Goal: Transaction & Acquisition: Subscribe to service/newsletter

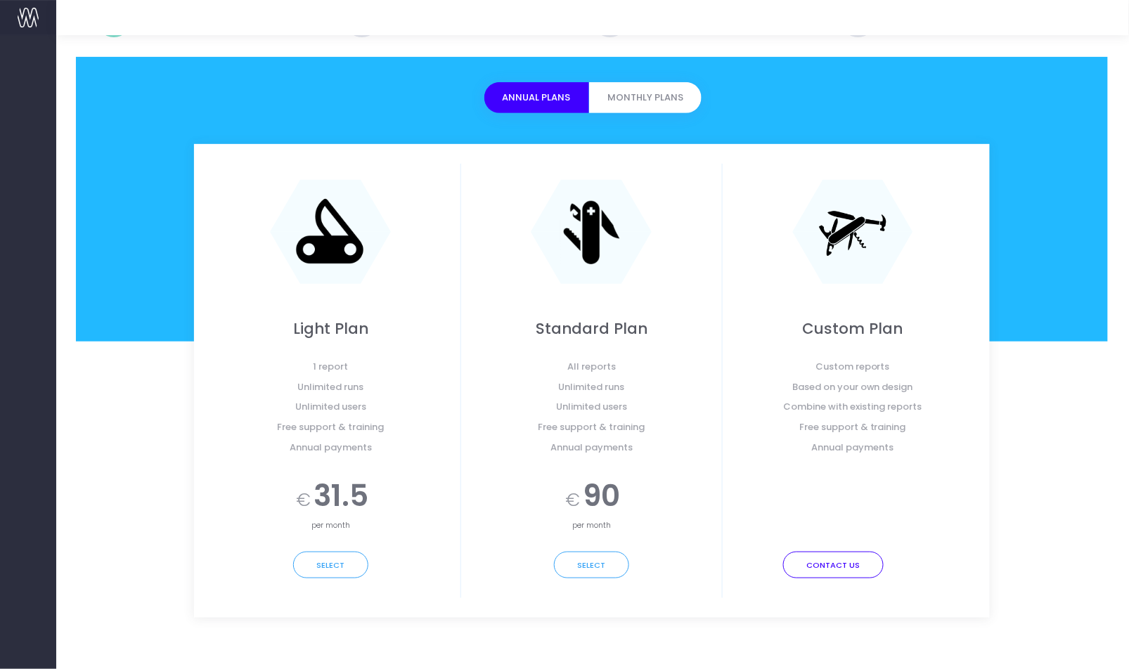
scroll to position [139, 1]
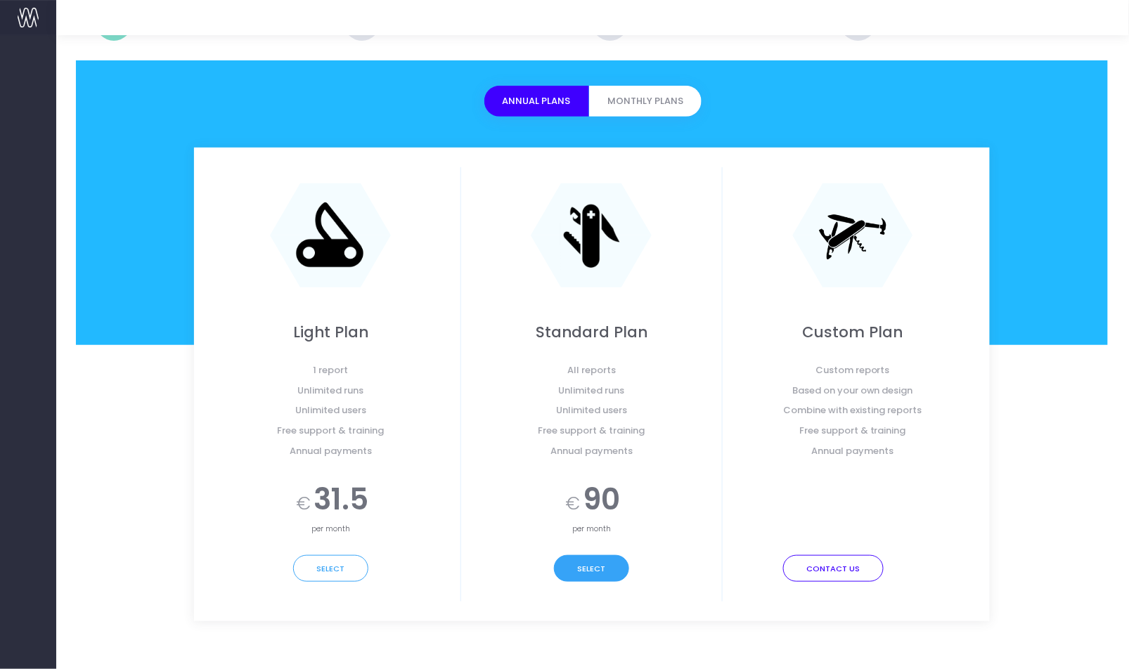
click at [585, 572] on button "Select" at bounding box center [591, 568] width 75 height 27
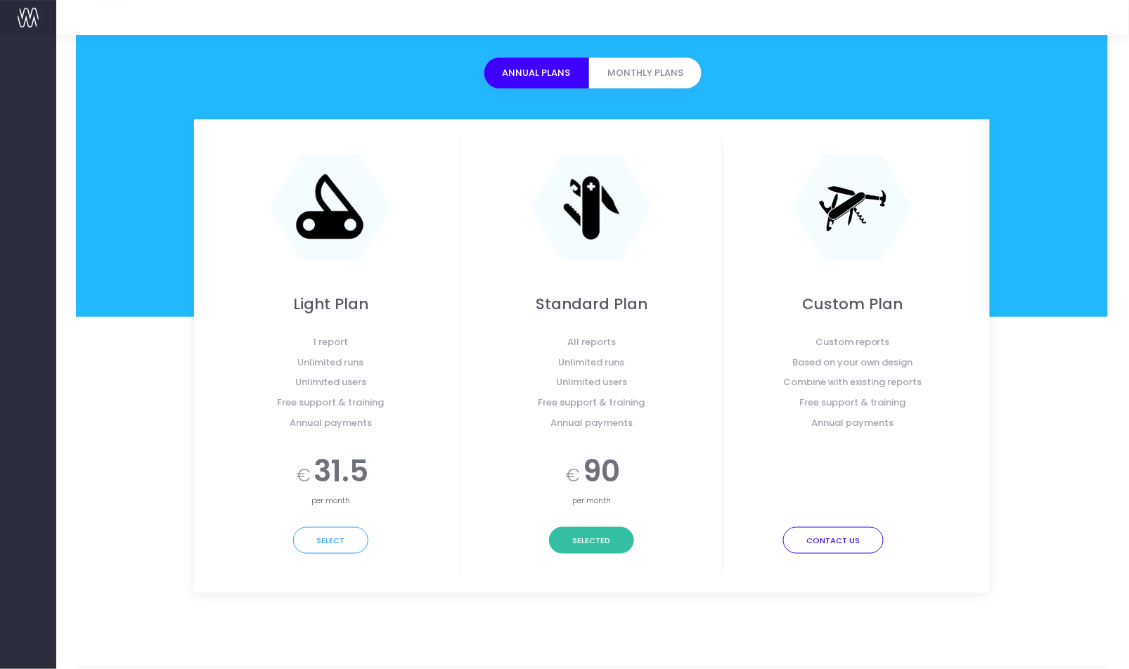
scroll to position [211, 1]
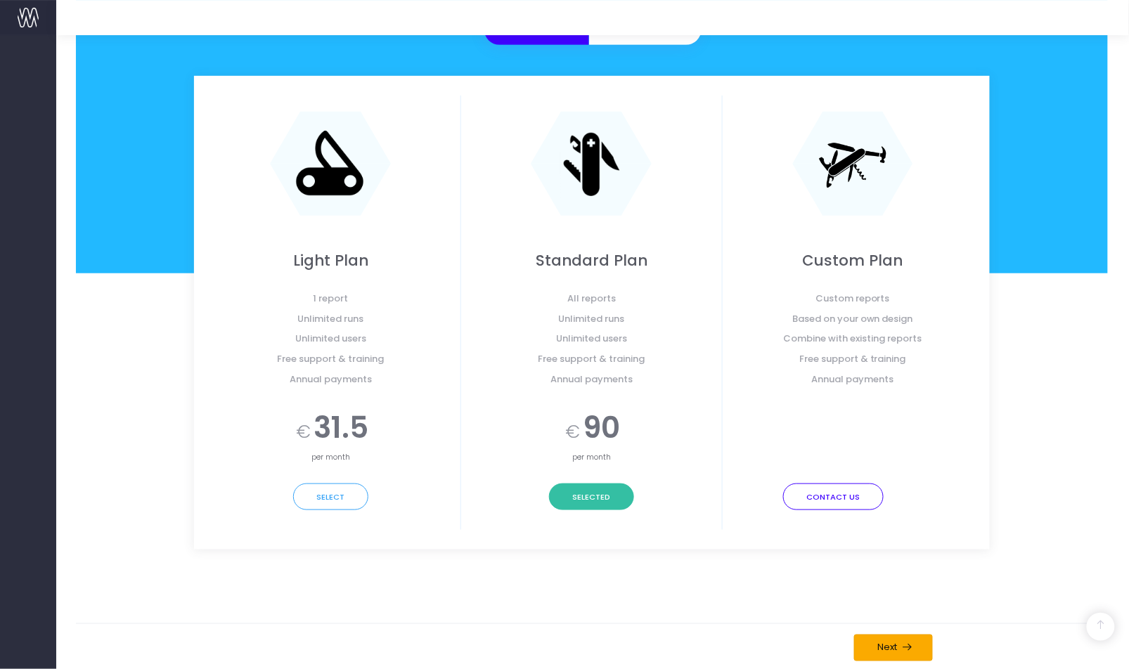
click at [903, 653] on button "Next" at bounding box center [893, 648] width 79 height 27
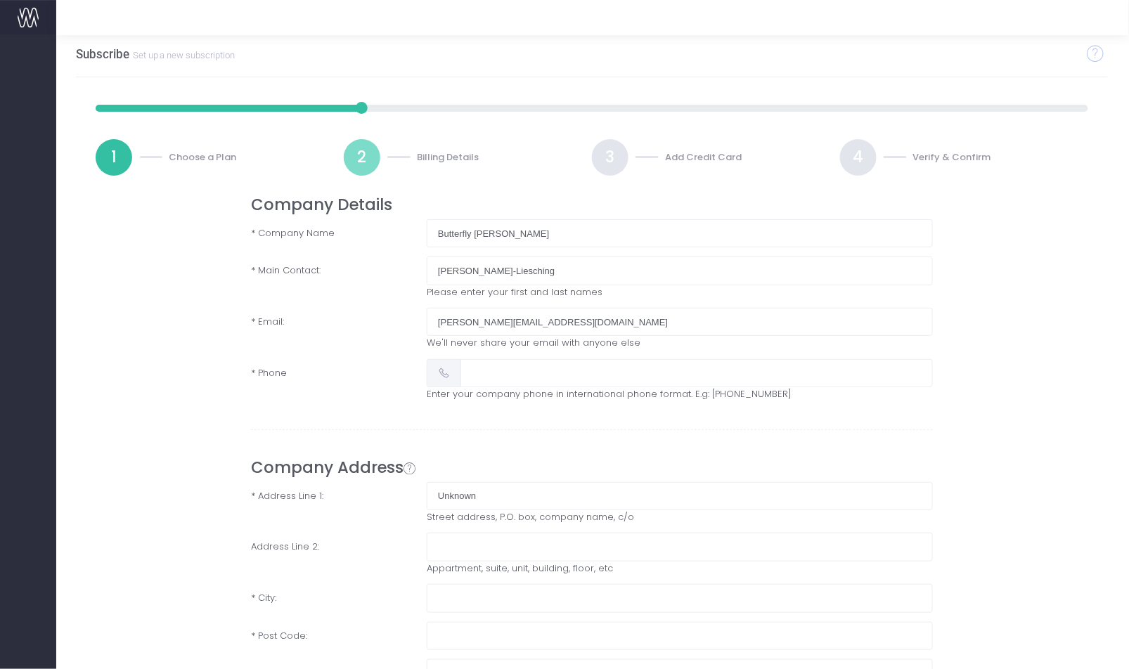
scroll to position [0, 1]
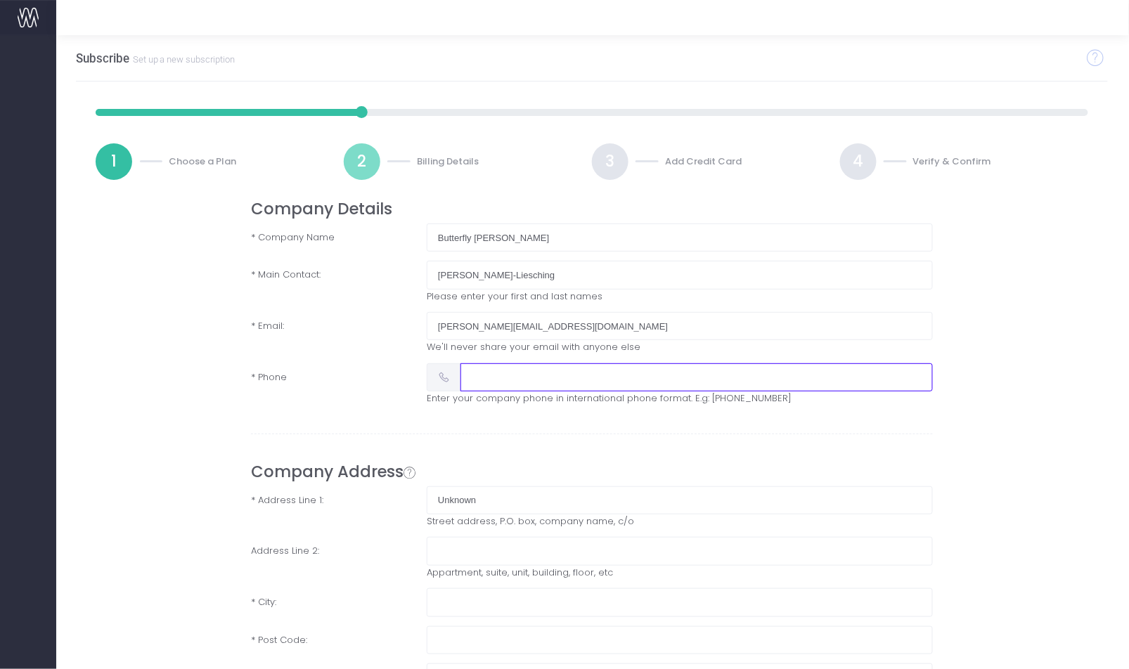
click at [571, 375] on input "text" at bounding box center [697, 377] width 472 height 28
type input "[PHONE_NUMBER]"
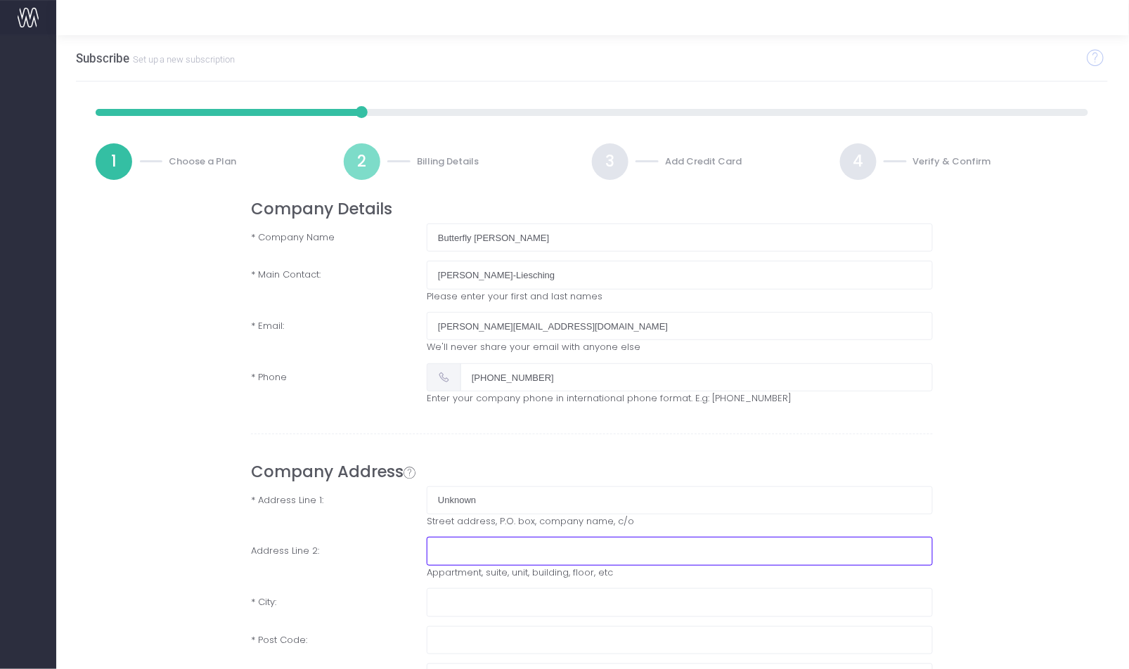
type input "[STREET_ADDRESS]"
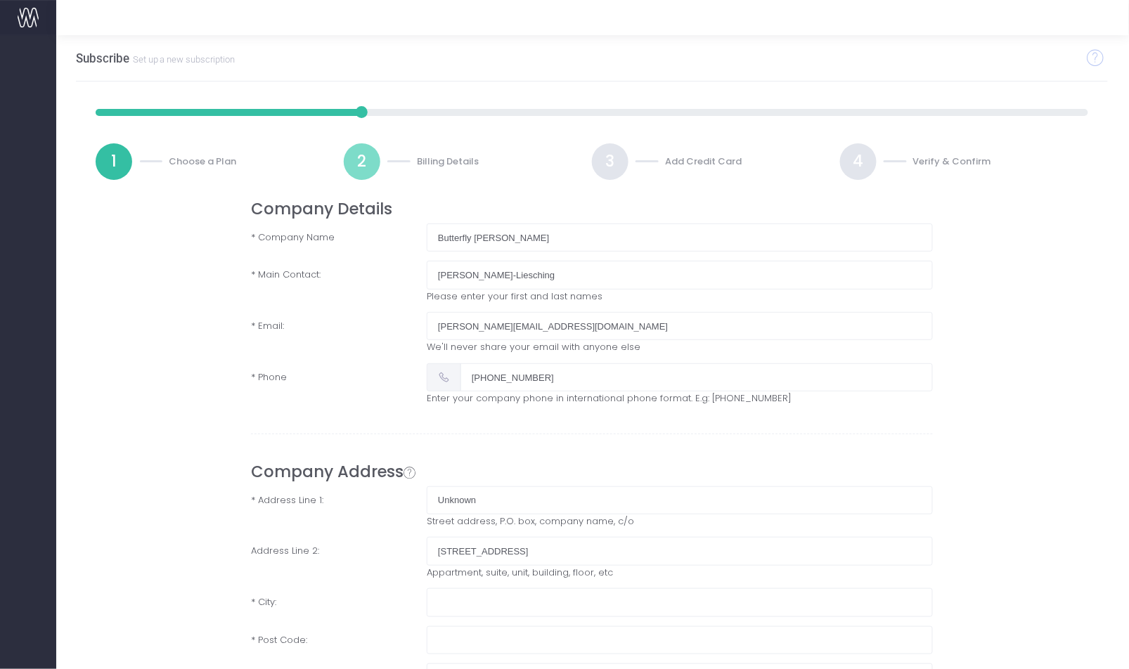
type input "[GEOGRAPHIC_DATA]"
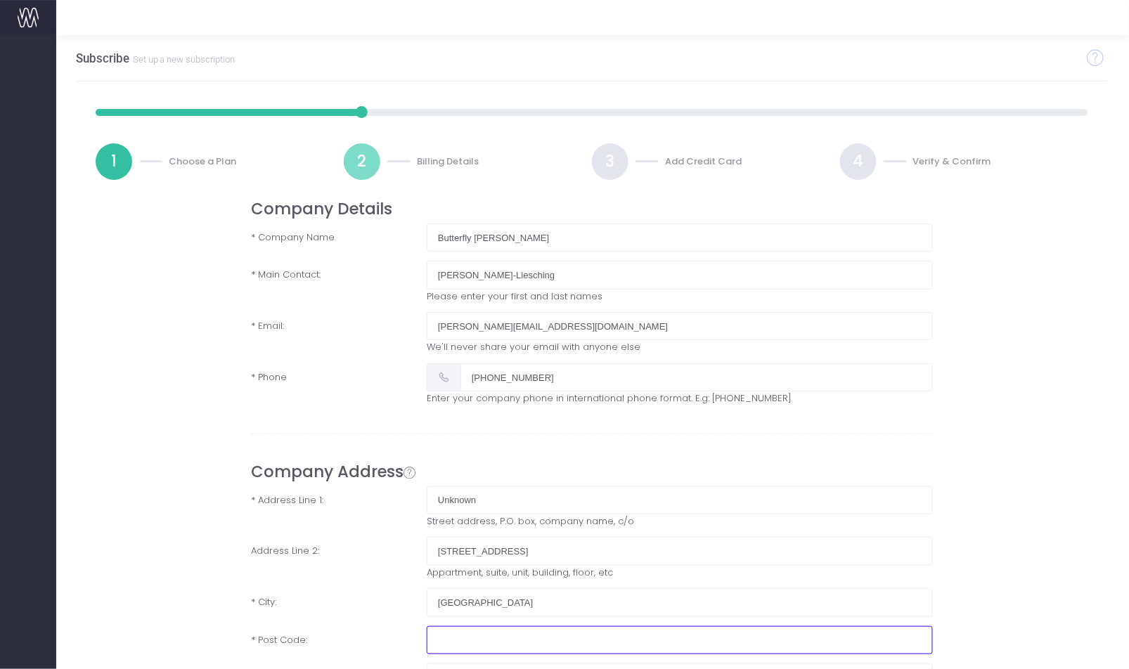
type input "E2 6LD"
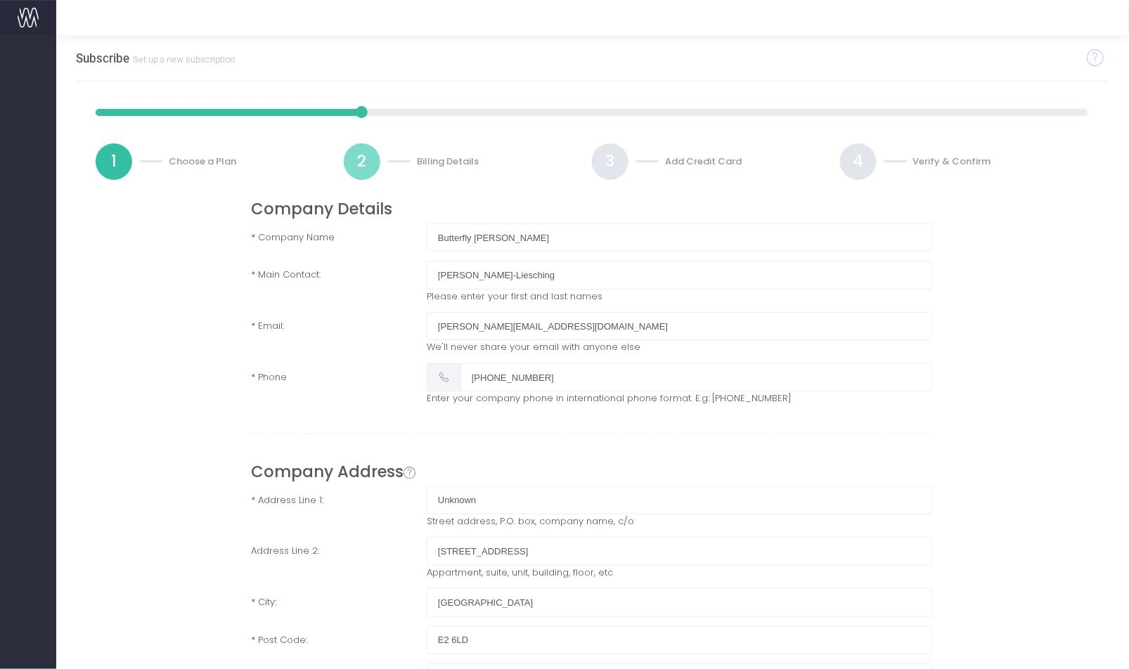
type input "[GEOGRAPHIC_DATA]"
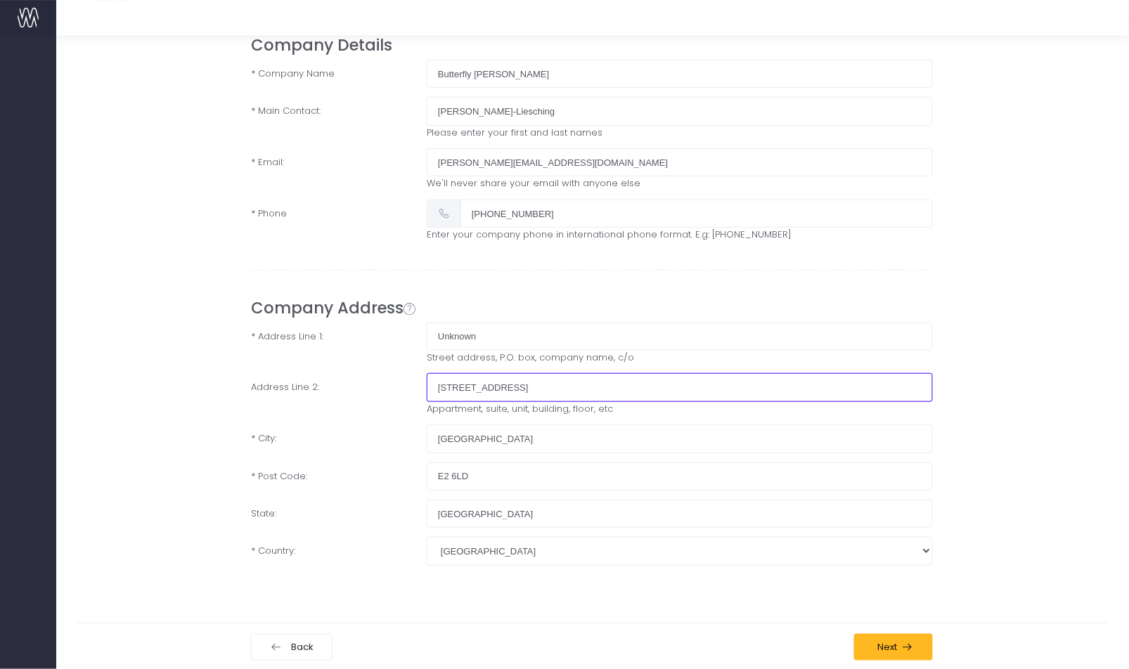
drag, startPoint x: 539, startPoint y: 389, endPoint x: 409, endPoint y: 385, distance: 130.1
click at [409, 385] on div "Address Line 2: [STREET_ADDRESS], building, floor, etc" at bounding box center [591, 394] width 702 height 42
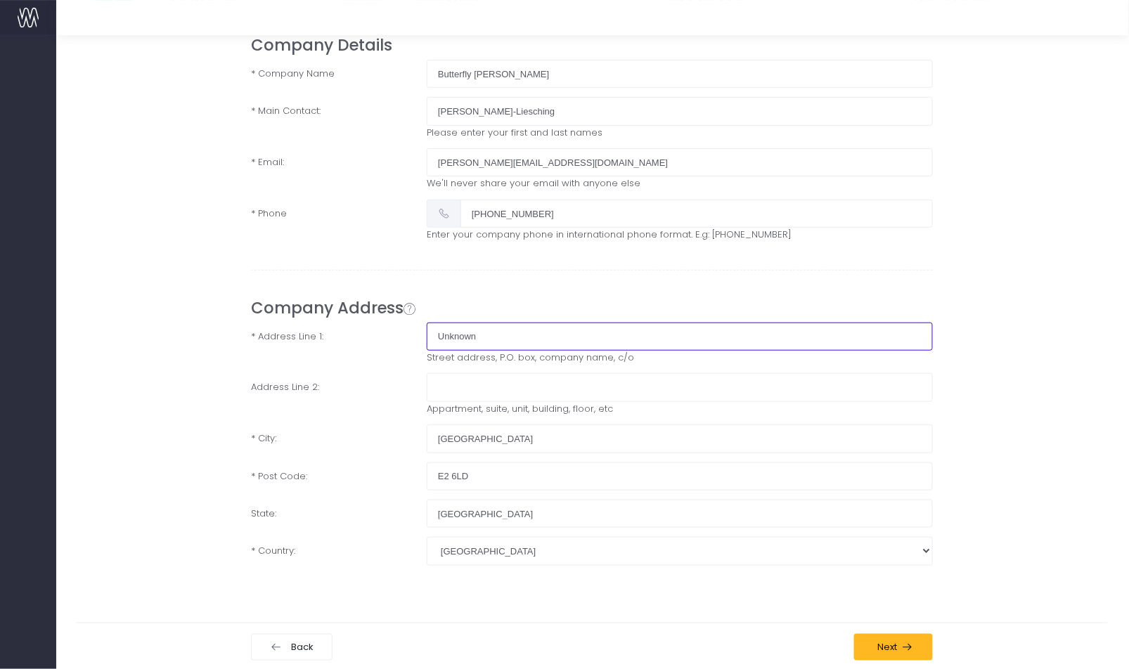
click at [473, 330] on input "Unknown" at bounding box center [680, 337] width 506 height 28
click at [491, 340] on input "Unknown" at bounding box center [680, 337] width 506 height 28
paste input "[GEOGRAPHIC_DATA], [STREET_ADDRESS]"
drag, startPoint x: 477, startPoint y: 337, endPoint x: 424, endPoint y: 337, distance: 52.7
click at [424, 337] on div "[GEOGRAPHIC_DATA], [STREET_ADDRESS][GEOGRAPHIC_DATA] address, P.O. box, company…" at bounding box center [679, 344] width 527 height 42
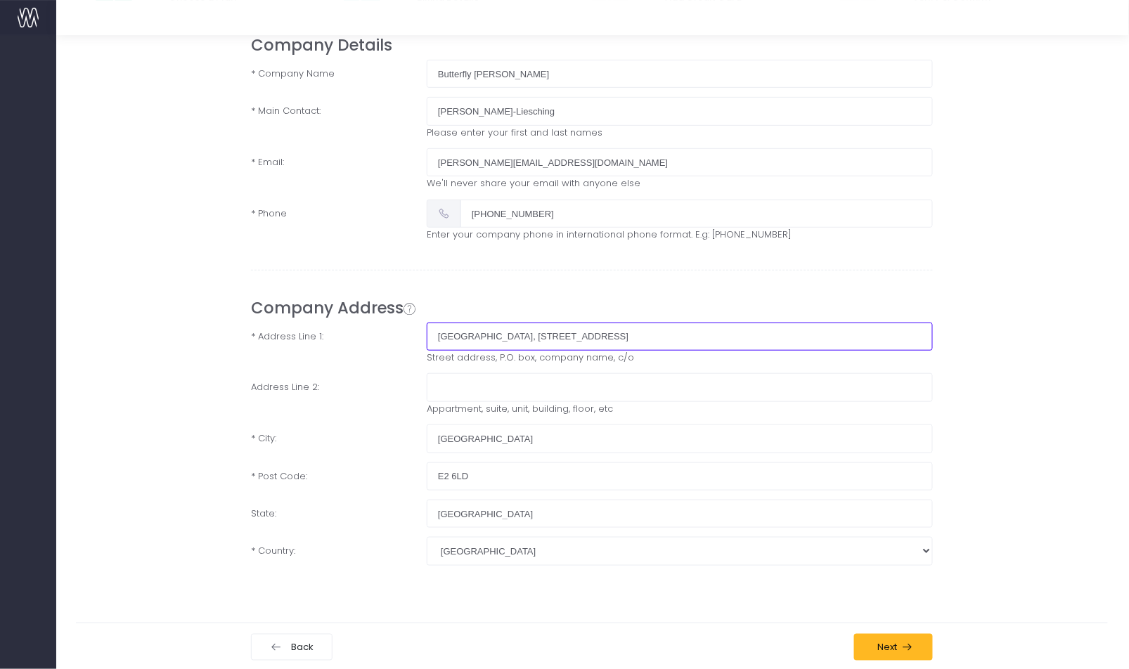
drag, startPoint x: 591, startPoint y: 337, endPoint x: 503, endPoint y: 337, distance: 88.6
click at [503, 337] on input "[GEOGRAPHIC_DATA], [STREET_ADDRESS]" at bounding box center [680, 337] width 506 height 28
type input "[GEOGRAPHIC_DATA]"
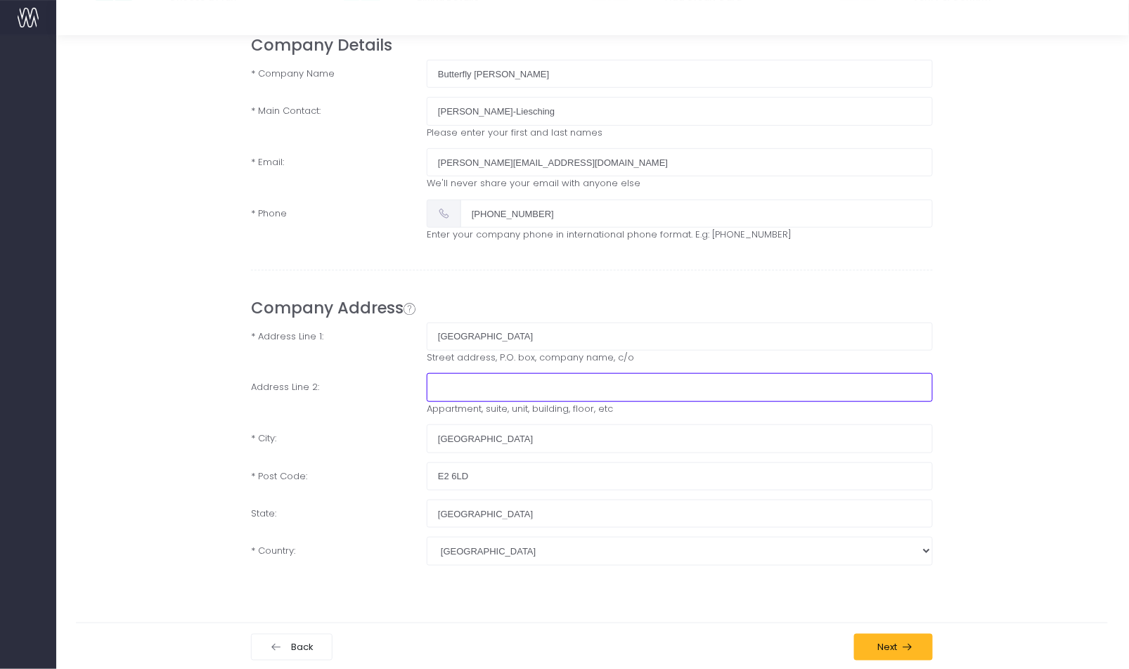
click at [468, 392] on input "text" at bounding box center [680, 387] width 506 height 28
paste input "137-144 High Holborn"
type input "137-144 High Holborn"
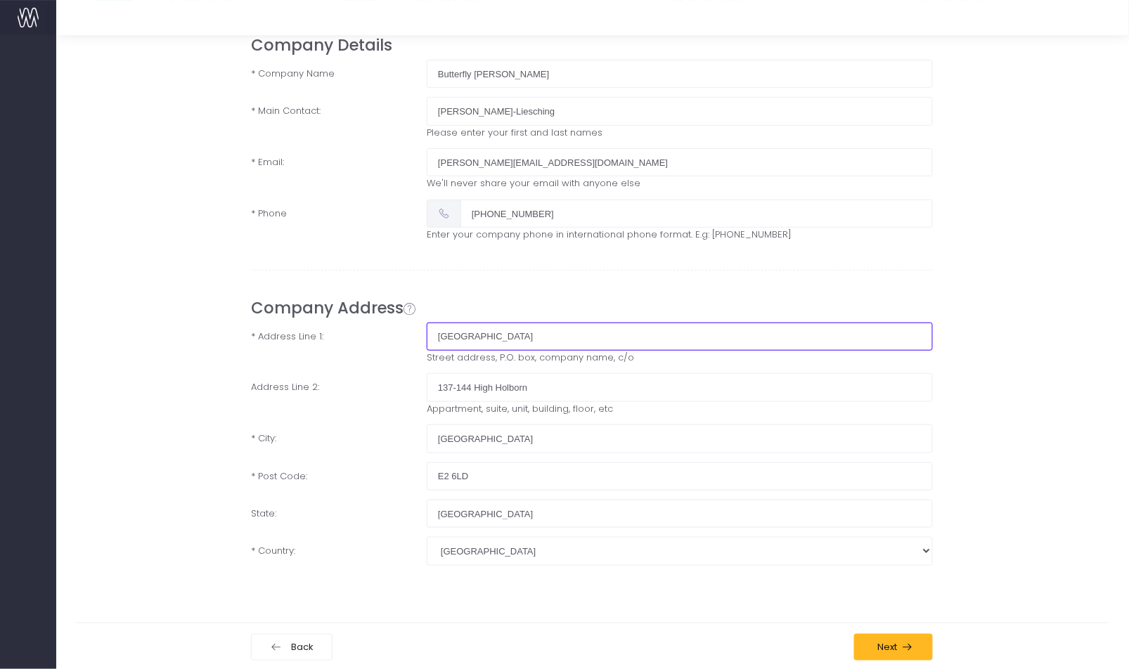
click at [524, 337] on input "[GEOGRAPHIC_DATA]" at bounding box center [680, 337] width 506 height 28
drag, startPoint x: 535, startPoint y: 339, endPoint x: 498, endPoint y: 336, distance: 36.7
click at [498, 336] on input "[GEOGRAPHIC_DATA]" at bounding box center [680, 337] width 506 height 28
drag, startPoint x: 553, startPoint y: 342, endPoint x: 501, endPoint y: 338, distance: 52.8
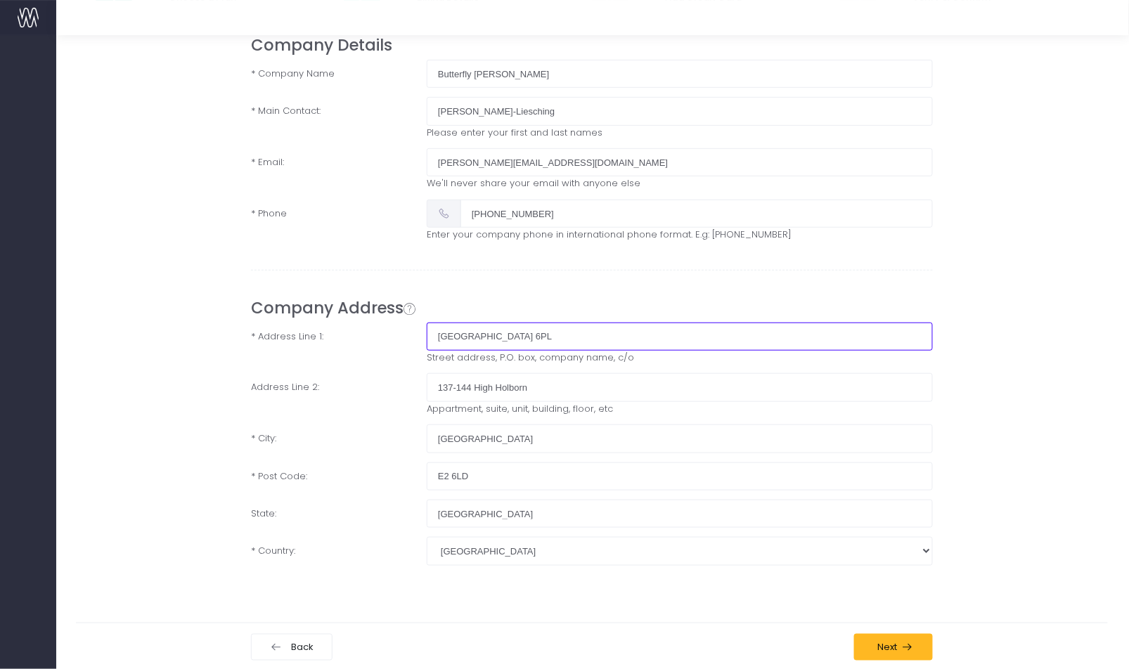
click at [501, 338] on input "[GEOGRAPHIC_DATA] 6PL" at bounding box center [680, 337] width 506 height 28
type input "[GEOGRAPHIC_DATA]"
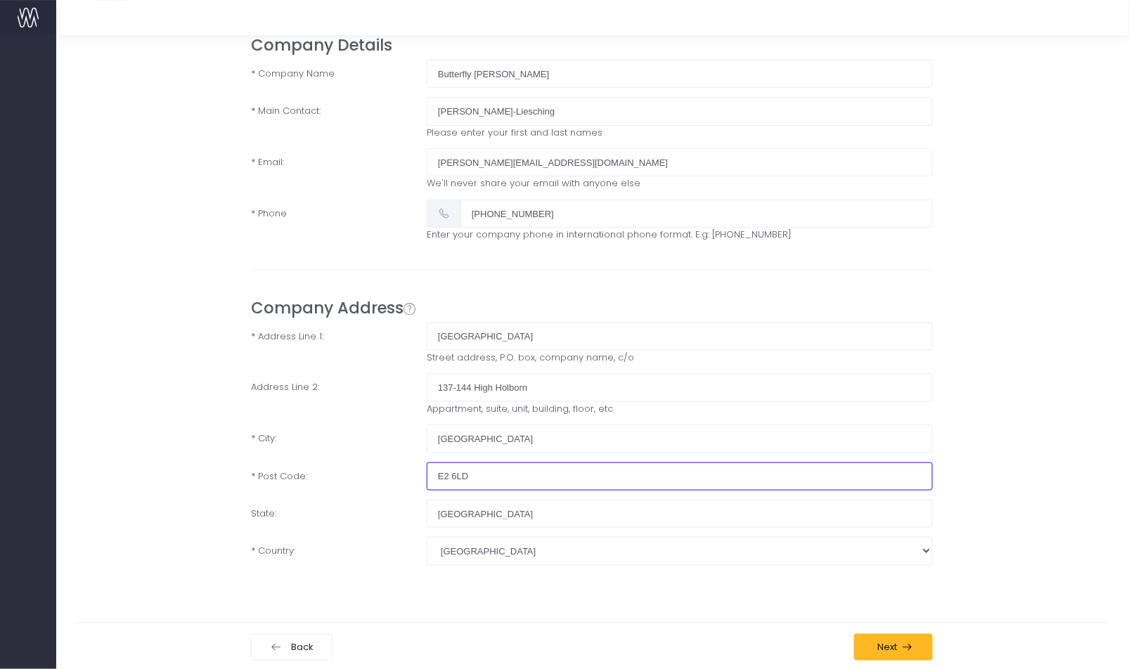
click at [503, 480] on input "E2 6LD" at bounding box center [680, 477] width 506 height 28
drag, startPoint x: 482, startPoint y: 480, endPoint x: 416, endPoint y: 480, distance: 66.1
click at [416, 480] on div "* Post Code: E2 6LD" at bounding box center [591, 477] width 702 height 28
paste input "WC1V 6PL"
type input "WC1V 6PL"
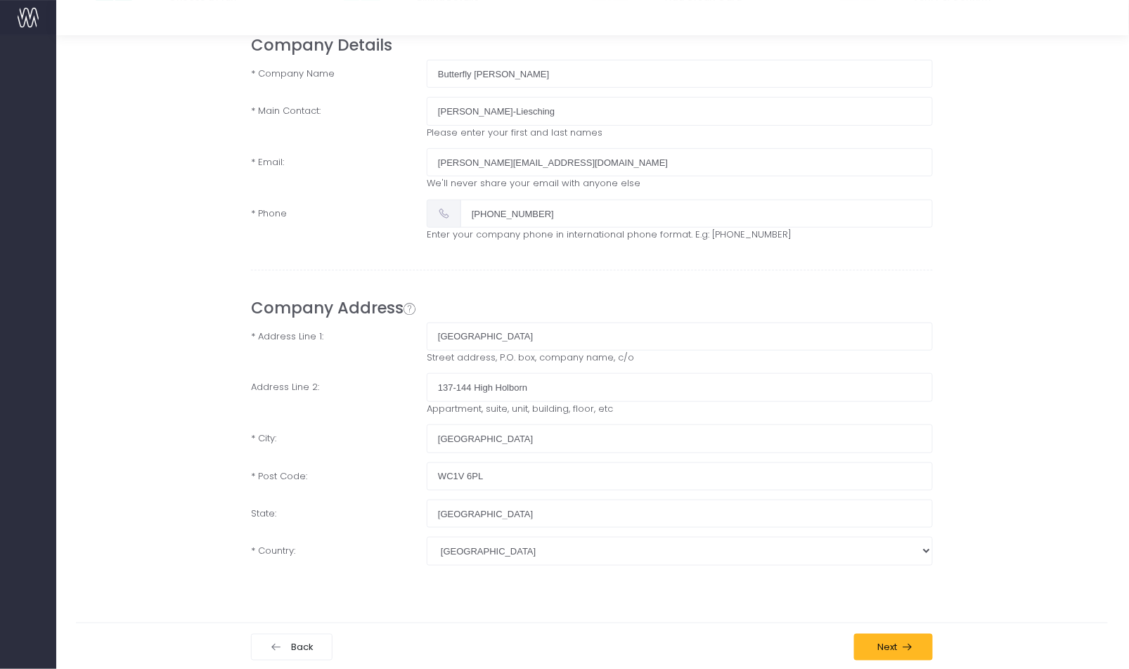
click at [562, 584] on div "Annual Plans Monthly Plans Light Plan 1 report Unlimited runs Unlimited users F…" at bounding box center [592, 305] width 1033 height 579
click at [887, 647] on span "Next" at bounding box center [885, 647] width 25 height 11
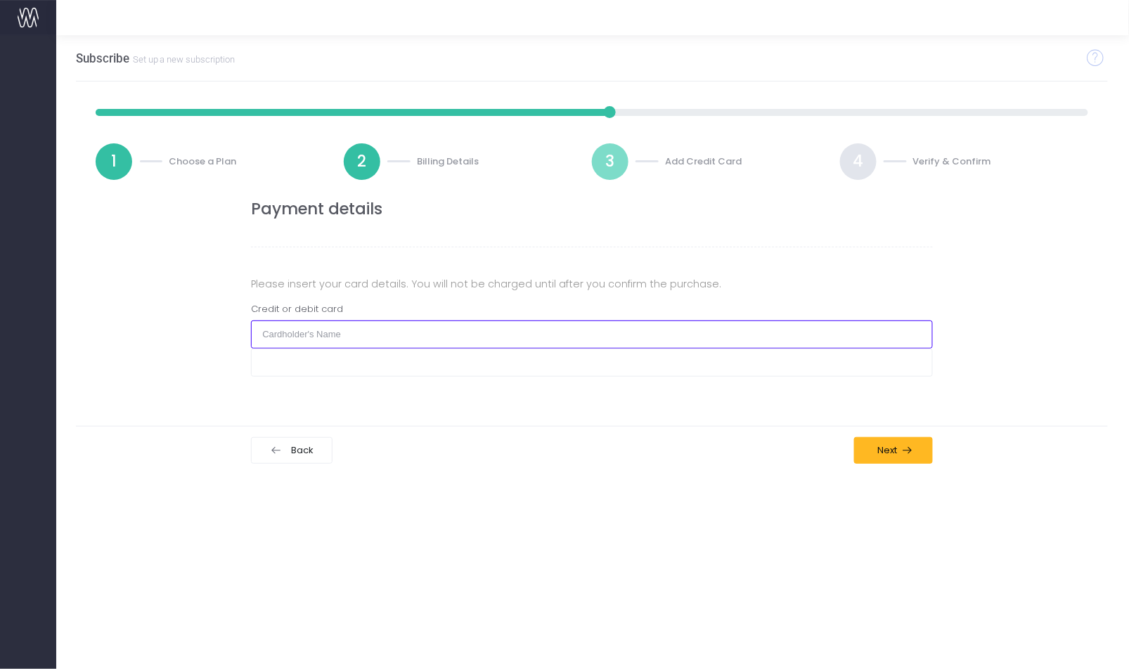
click at [420, 347] on input "text" at bounding box center [591, 335] width 681 height 28
click at [273, 335] on input "[PERSON_NAME]-Liesching" at bounding box center [591, 335] width 681 height 28
type input "Miss [PERSON_NAME]"
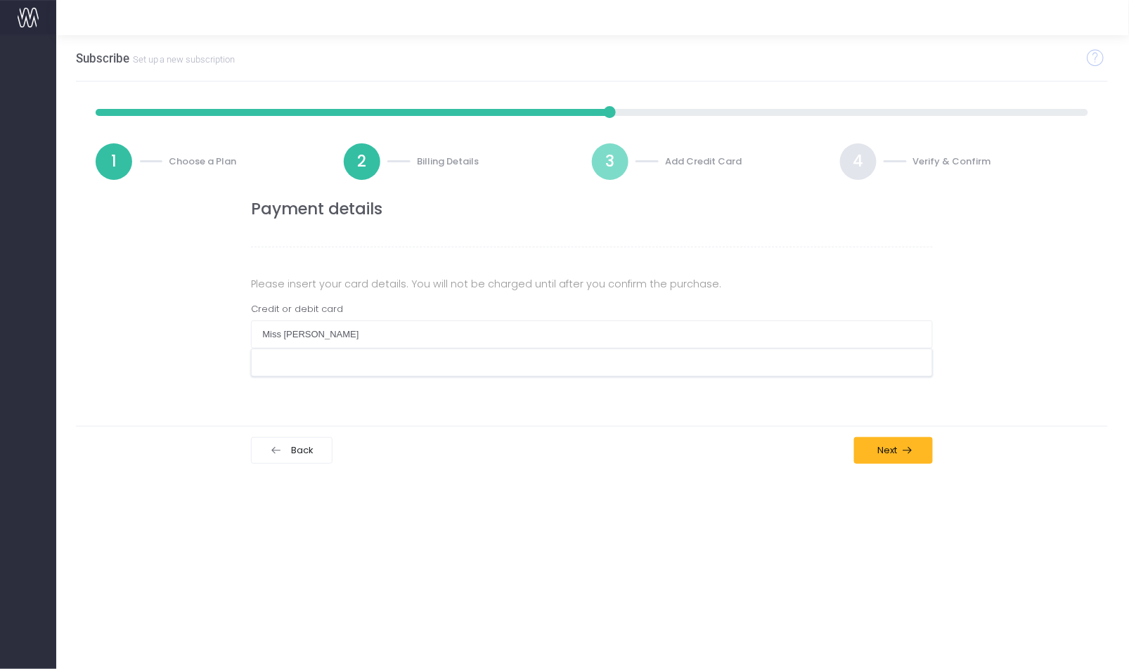
click at [628, 425] on div "Annual Plans Monthly Plans Light Plan 1 report Unlimited runs Unlimited users F…" at bounding box center [592, 327] width 1033 height 295
click at [767, 424] on div "Annual Plans Monthly Plans Light Plan 1 report Unlimited runs Unlimited users F…" at bounding box center [592, 327] width 1033 height 295
click at [896, 448] on span "Next" at bounding box center [885, 450] width 25 height 11
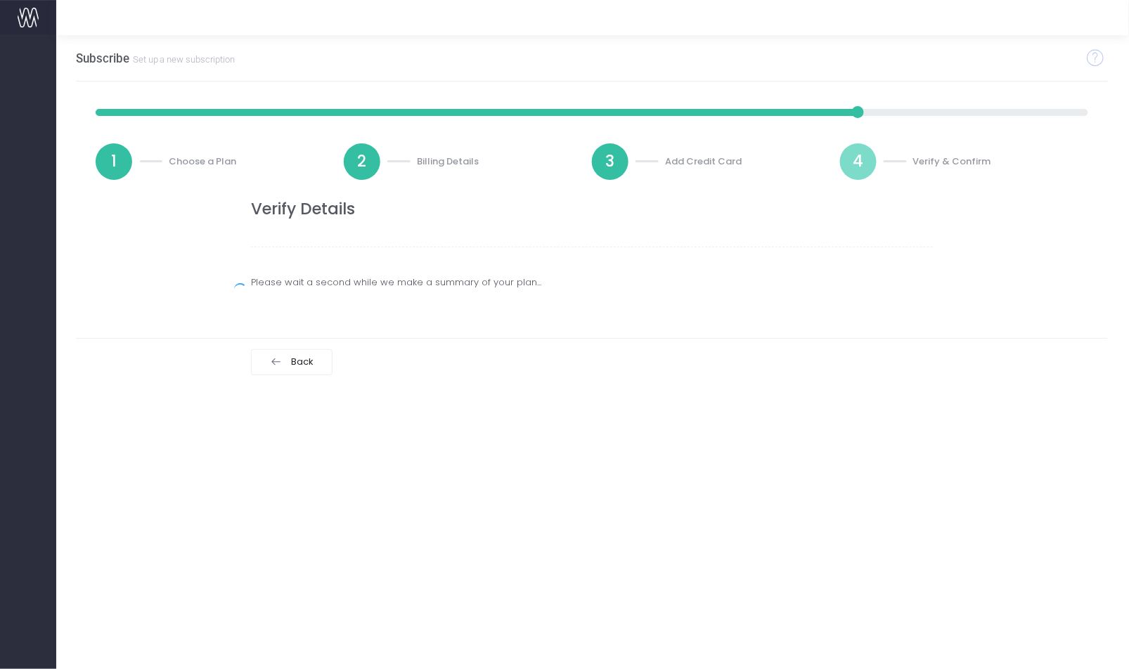
click at [90, 59] on h3 "Subscribe Set up a new subscription" at bounding box center [156, 58] width 160 height 14
click at [22, 20] on img at bounding box center [28, 17] width 21 height 21
